Goal: Task Accomplishment & Management: Complete application form

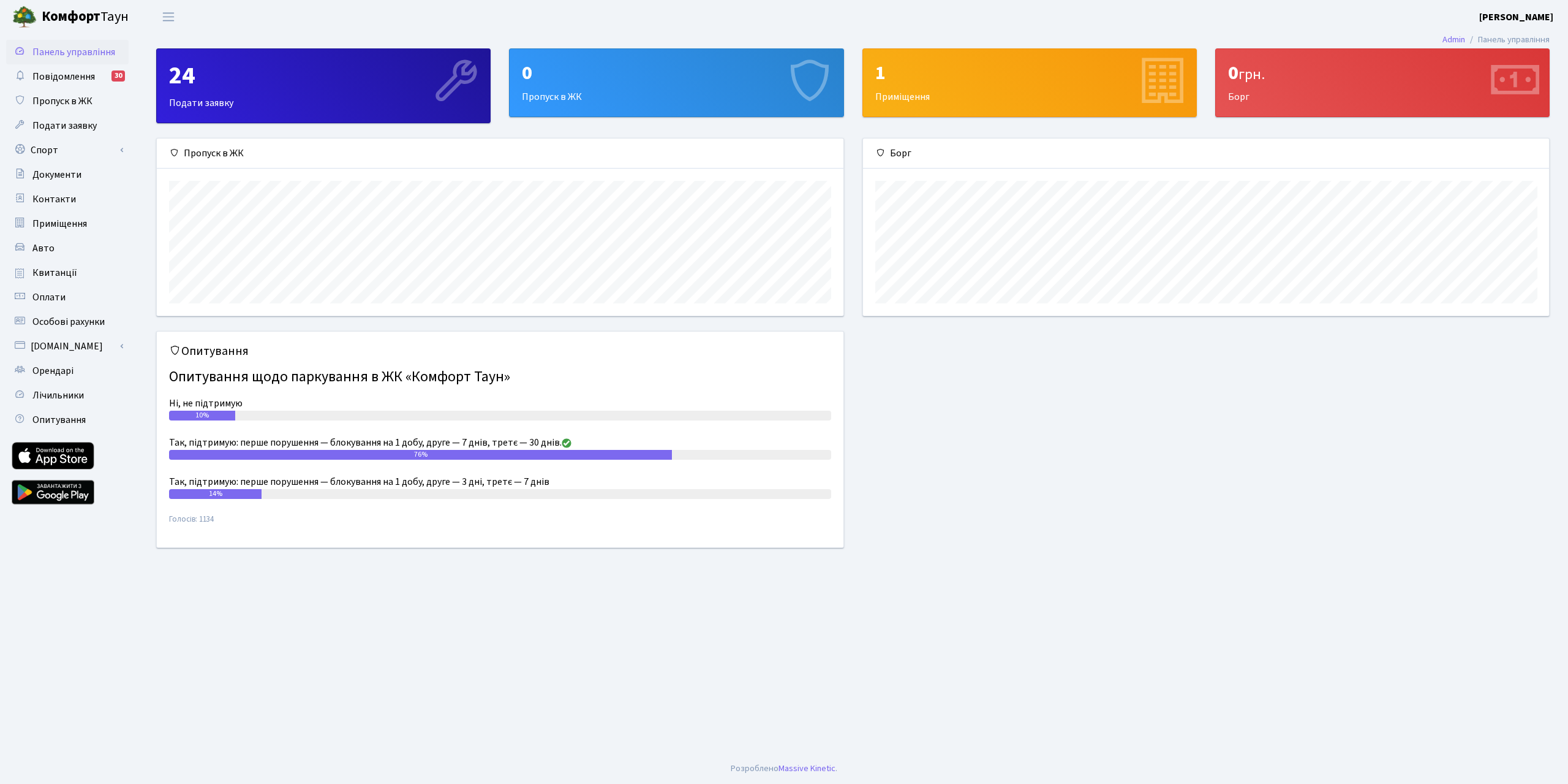
scroll to position [177, 686]
click at [601, 96] on div "0 Пропуск в ЖК" at bounding box center [676, 83] width 334 height 67
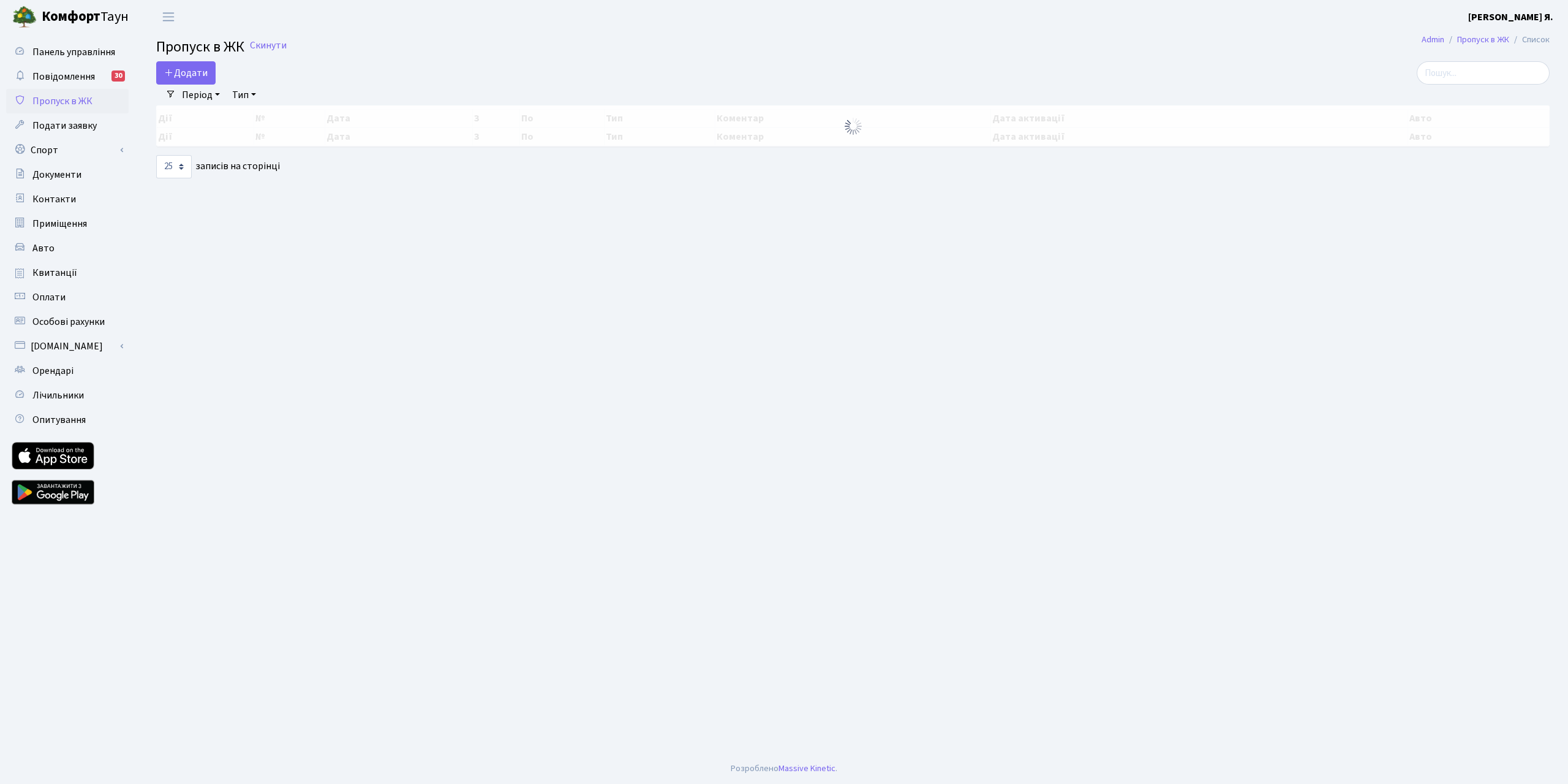
select select "25"
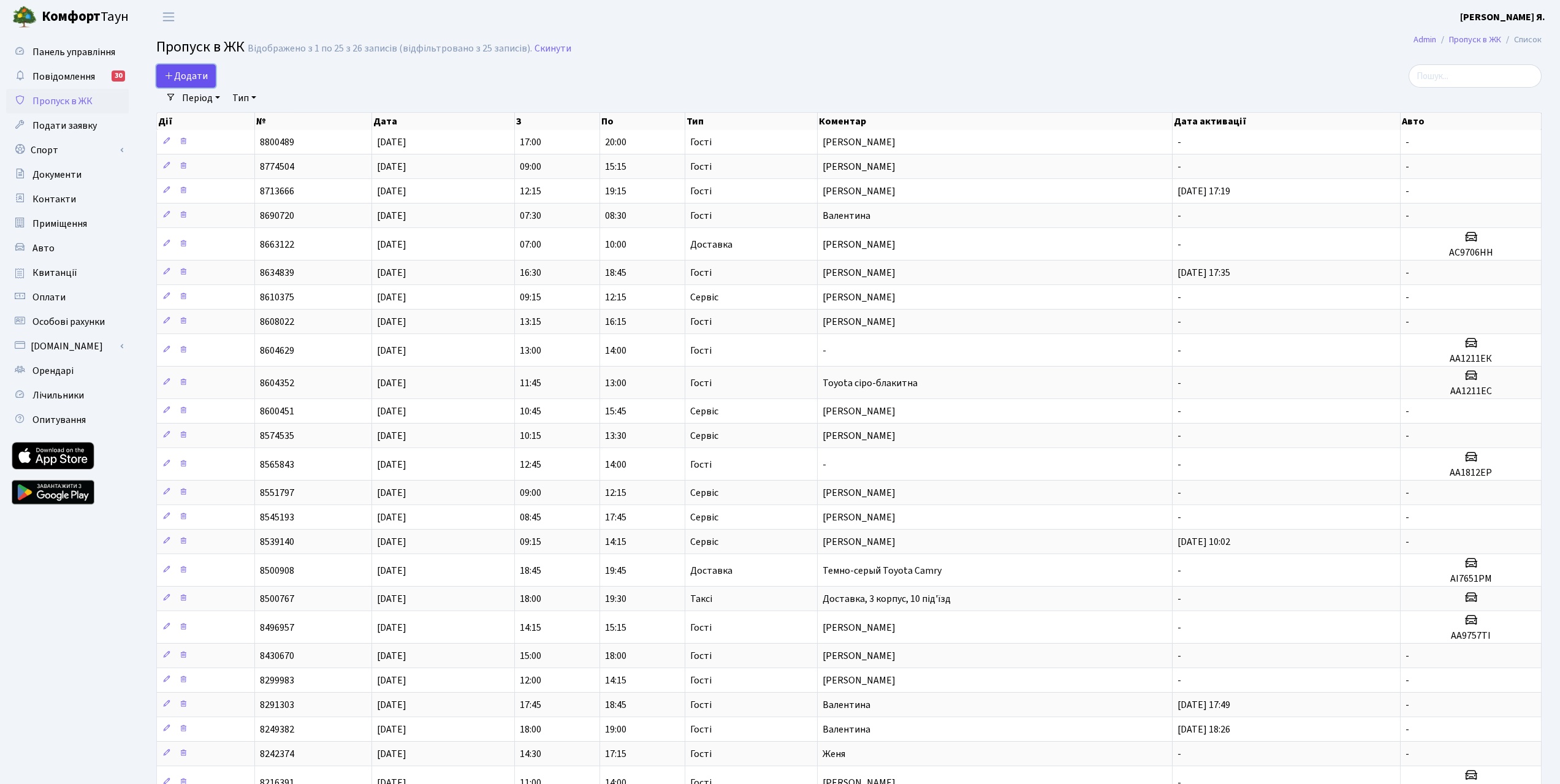
click at [181, 73] on span "Додати" at bounding box center [186, 76] width 44 height 13
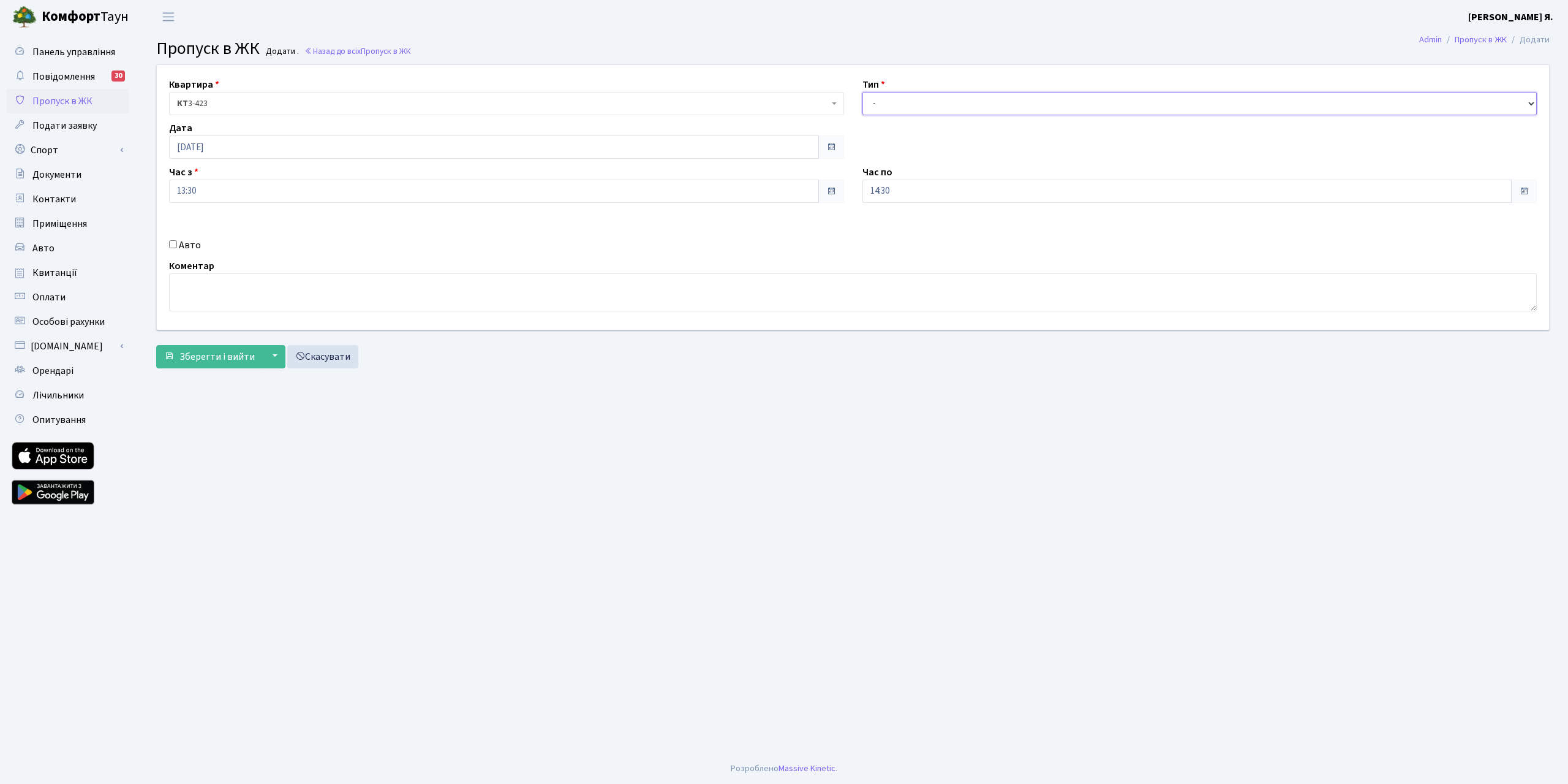
click at [893, 104] on select "- Доставка Таксі Гості Сервіс" at bounding box center [1200, 104] width 675 height 23
select select "3"
click at [863, 92] on select "- Доставка Таксі Гості Сервіс" at bounding box center [1200, 104] width 675 height 23
click at [178, 246] on div "Авто" at bounding box center [507, 244] width 694 height 14
click at [173, 243] on input "Авто" at bounding box center [173, 244] width 8 height 8
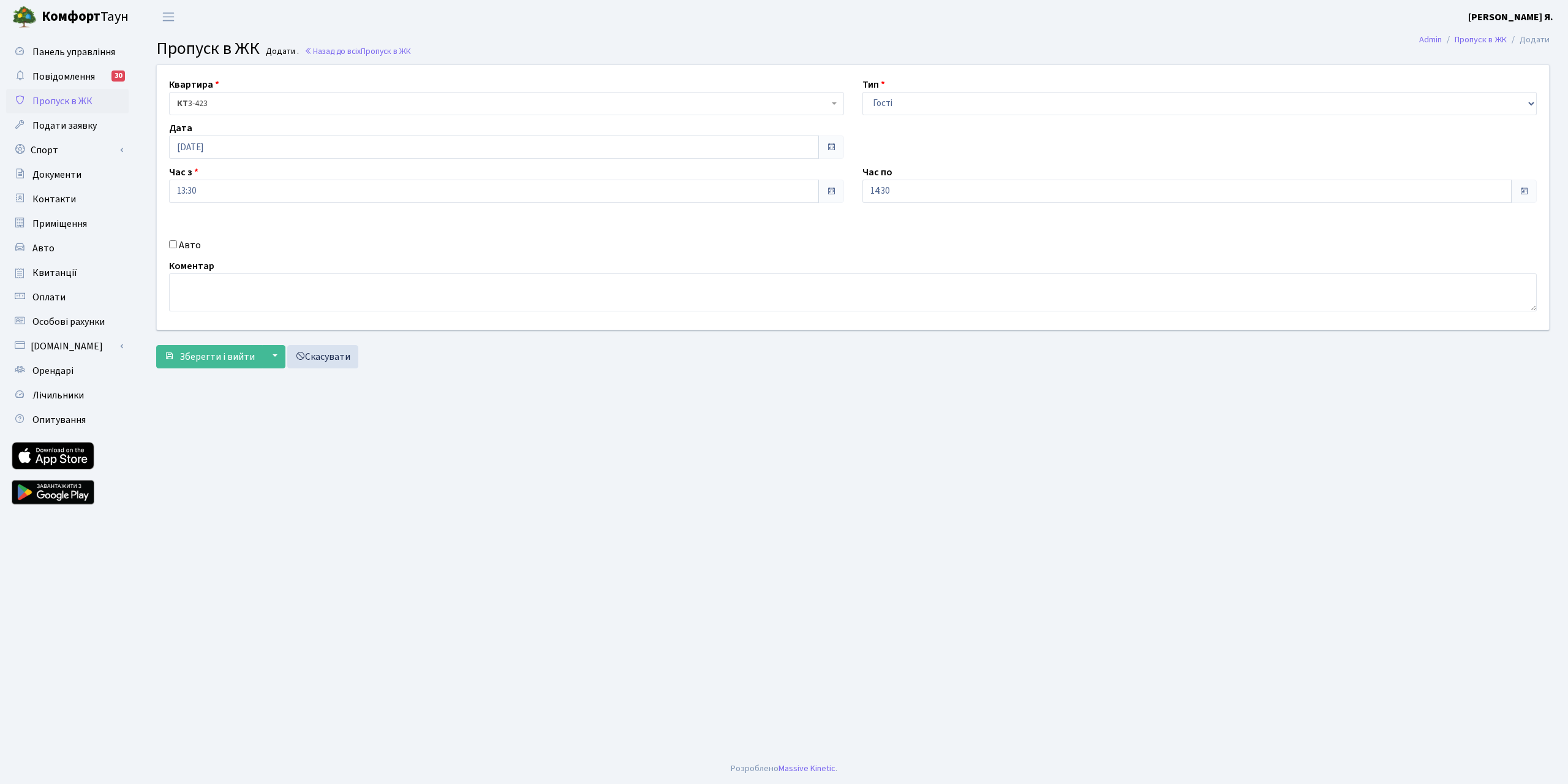
checkbox input "true"
paste input "АА9757ТІ"
type input "АА9757ТІ"
click at [368, 297] on textarea at bounding box center [853, 293] width 1368 height 38
type textarea "[PERSON_NAME]"
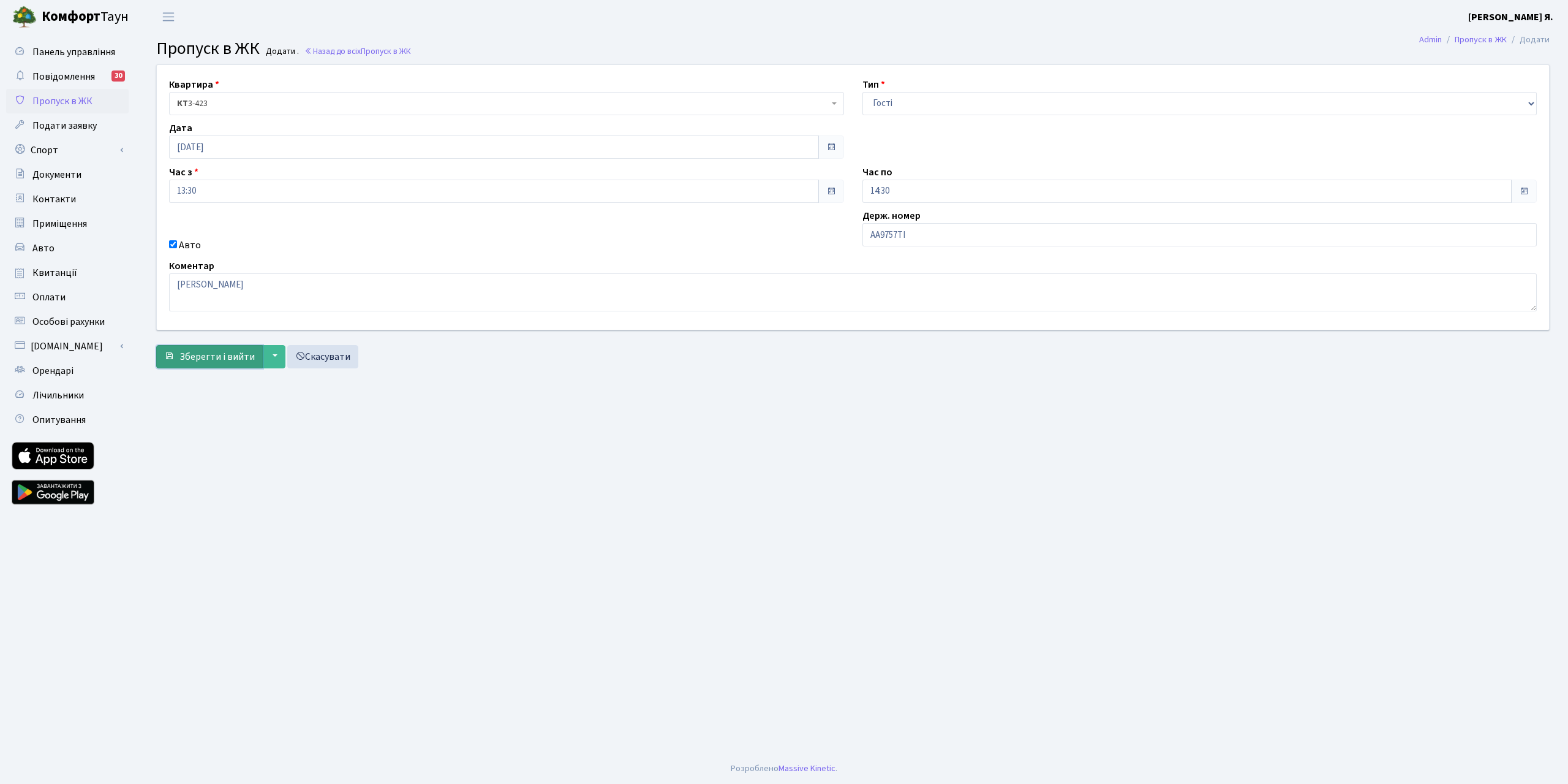
click at [206, 359] on span "Зберегти і вийти" at bounding box center [217, 356] width 75 height 13
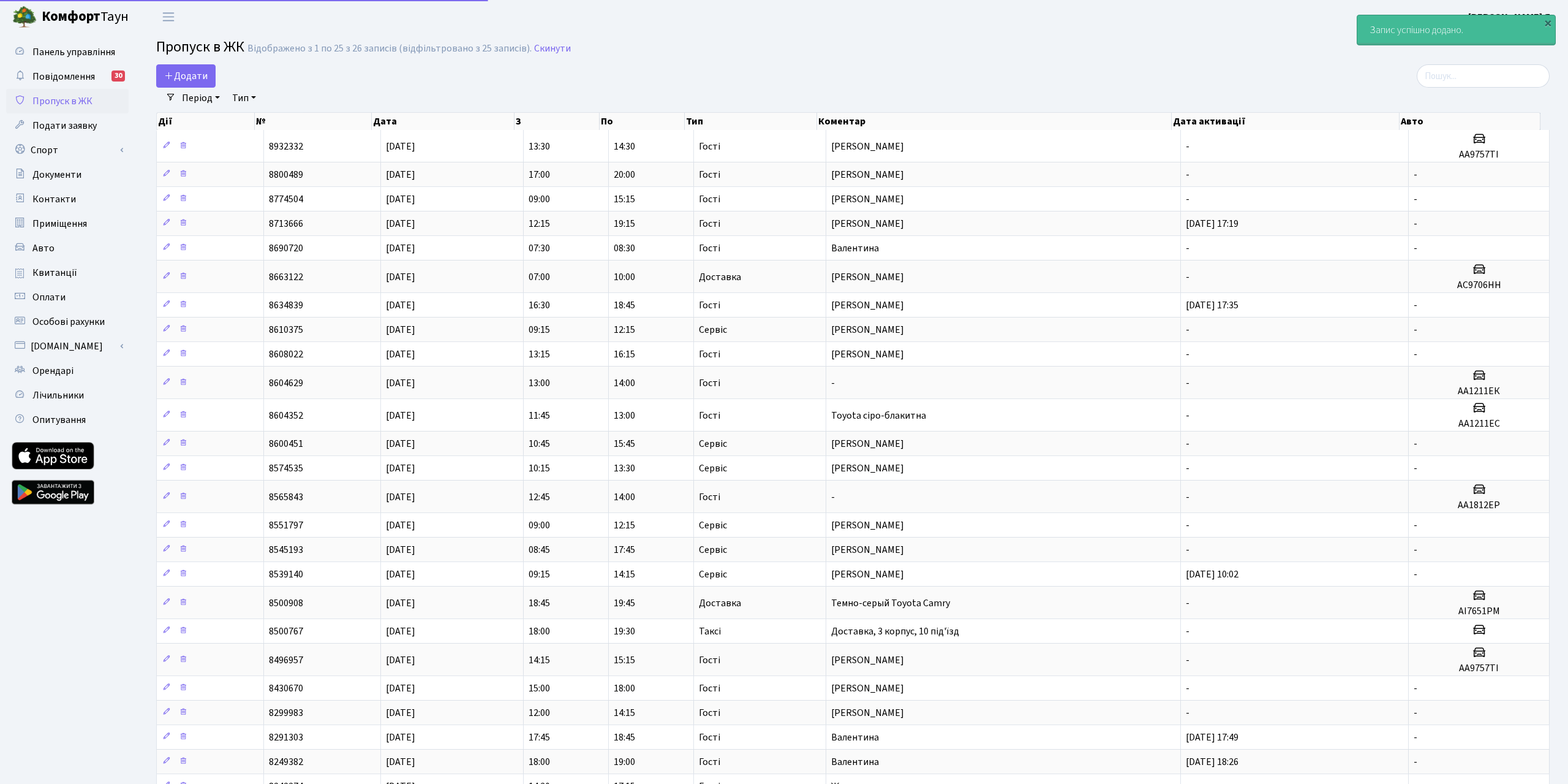
select select "25"
